Goal: Transaction & Acquisition: Obtain resource

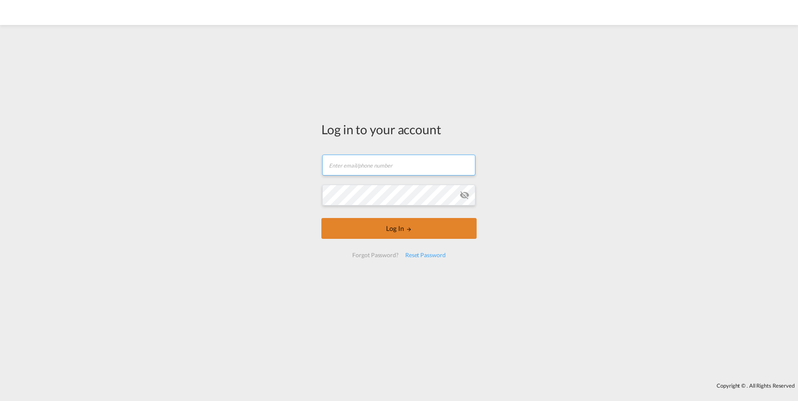
type input "[EMAIL_ADDRESS][DOMAIN_NAME]"
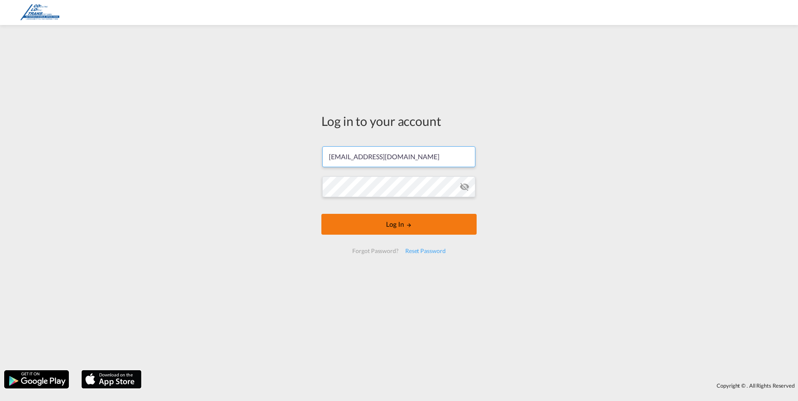
click at [384, 229] on button "Log In" at bounding box center [398, 224] width 155 height 21
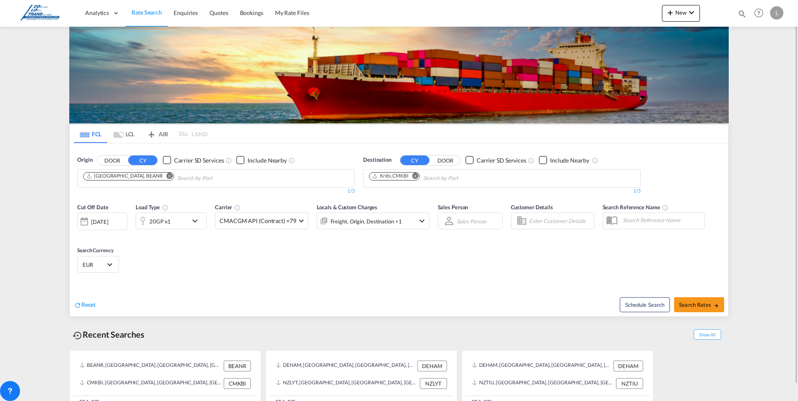
click at [100, 178] on div "[GEOGRAPHIC_DATA], BEANR" at bounding box center [124, 176] width 77 height 7
click at [167, 175] on md-icon "Remove" at bounding box center [170, 176] width 6 height 6
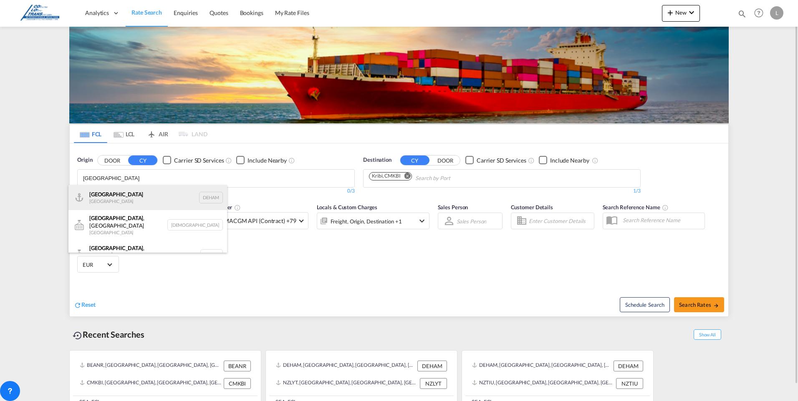
type input "[GEOGRAPHIC_DATA]"
click at [121, 198] on div "[GEOGRAPHIC_DATA] [GEOGRAPHIC_DATA] DEHAM" at bounding box center [147, 197] width 159 height 25
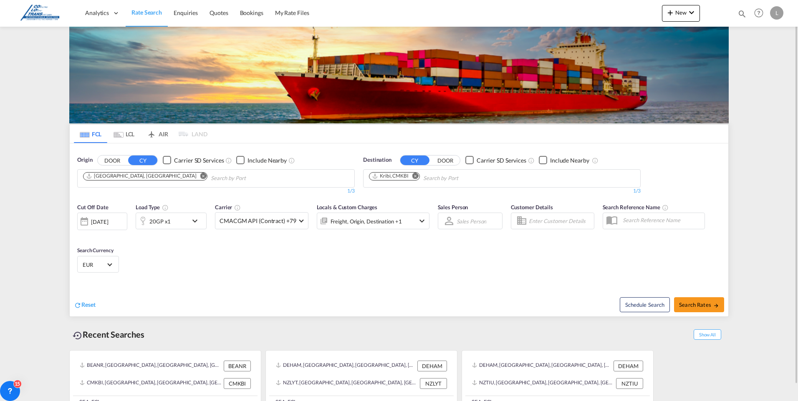
click at [416, 175] on md-icon "Remove" at bounding box center [415, 176] width 6 height 6
click at [370, 177] on body "Analytics Dashboard Rate Search Enquiries Quotes Bookings" at bounding box center [399, 200] width 798 height 401
type input "Reykjavi"
click at [392, 193] on div "Reykjavi k [GEOGRAPHIC_DATA] [GEOGRAPHIC_DATA]" at bounding box center [433, 197] width 159 height 25
click at [701, 305] on span "Search Rates" at bounding box center [699, 305] width 40 height 7
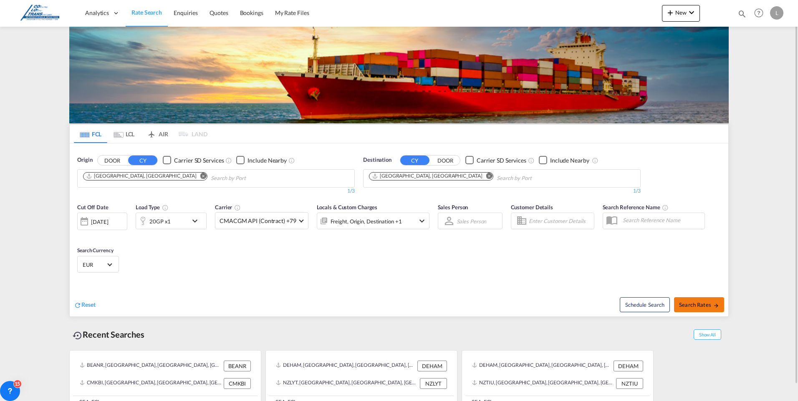
type input "DEHAM to [GEOGRAPHIC_DATA] / [DATE]"
